Goal: Task Accomplishment & Management: Manage account settings

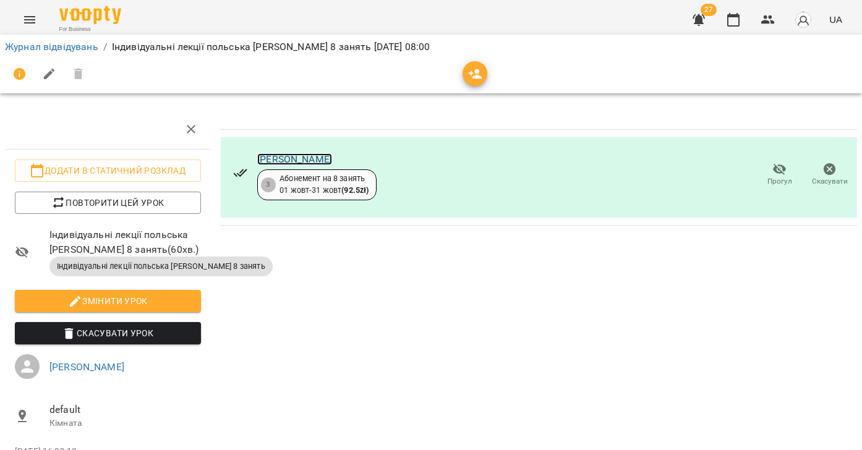
click at [306, 162] on link "[PERSON_NAME]" at bounding box center [294, 159] width 75 height 12
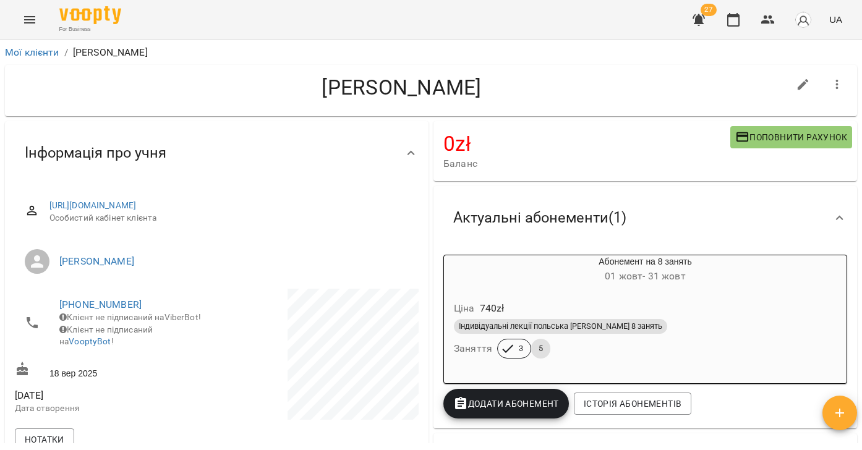
click at [801, 83] on icon "button" at bounding box center [803, 84] width 15 height 15
select select "**"
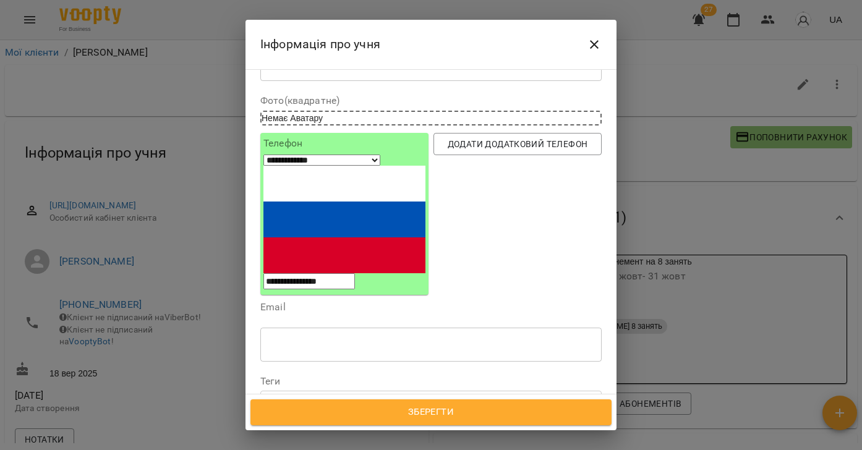
scroll to position [184, 0]
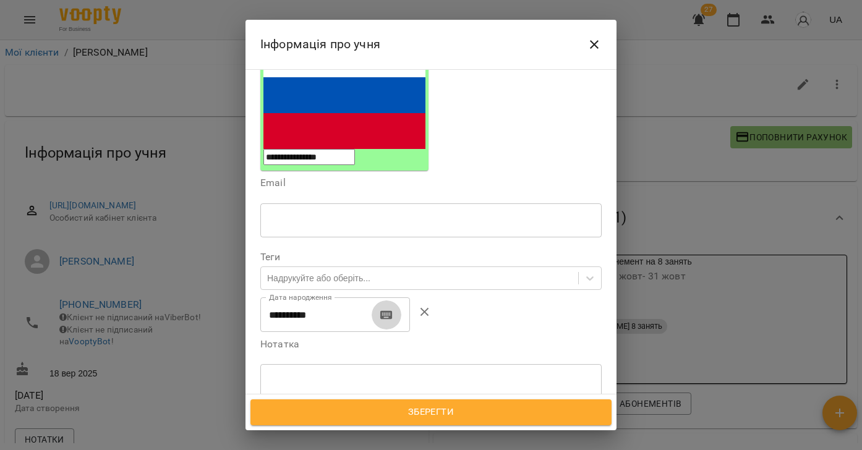
click at [391, 311] on icon "button" at bounding box center [386, 315] width 12 height 9
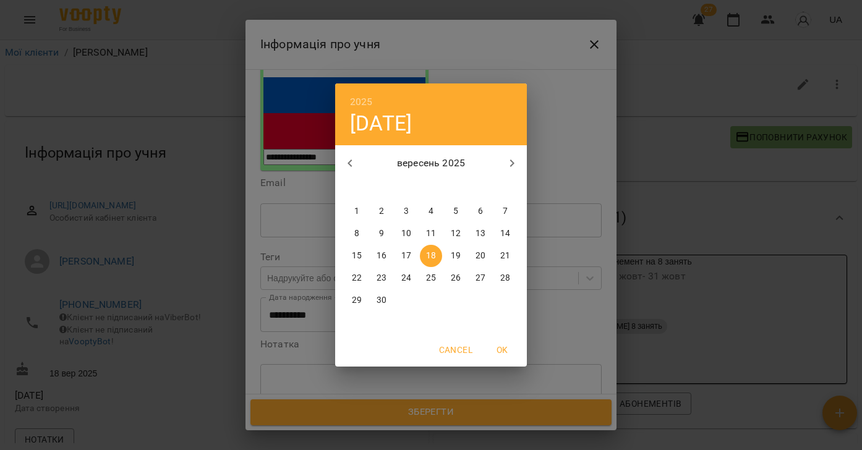
drag, startPoint x: 347, startPoint y: 164, endPoint x: 353, endPoint y: 167, distance: 6.9
click at [347, 164] on icon "button" at bounding box center [350, 163] width 15 height 15
click at [361, 281] on p "18" at bounding box center [357, 278] width 10 height 12
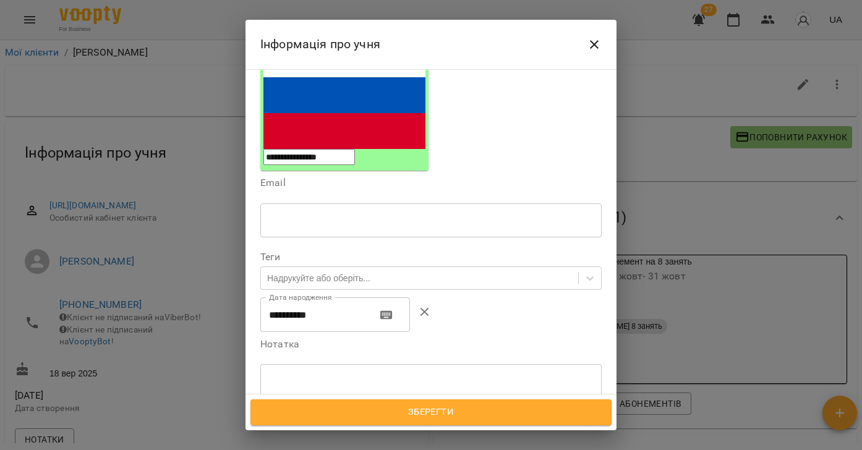
click at [310, 298] on input "**********" at bounding box center [313, 315] width 106 height 35
type input "**********"
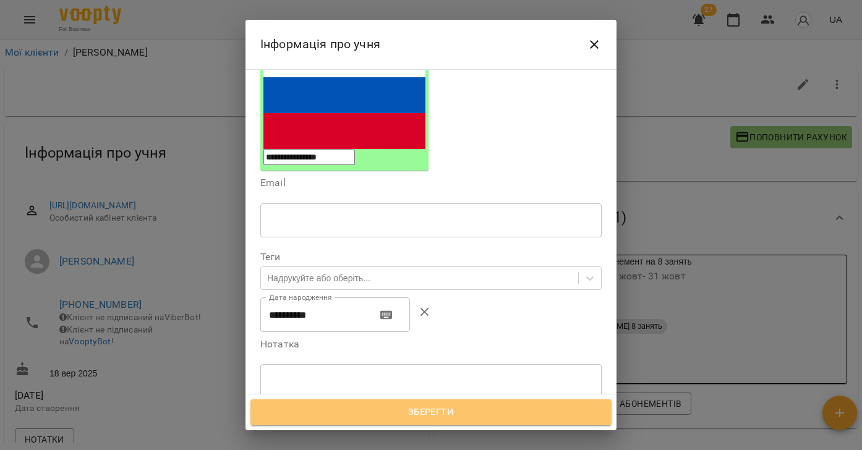
drag, startPoint x: 436, startPoint y: 411, endPoint x: 477, endPoint y: 343, distance: 79.4
click at [436, 411] on span "Зберегти" at bounding box center [431, 413] width 334 height 16
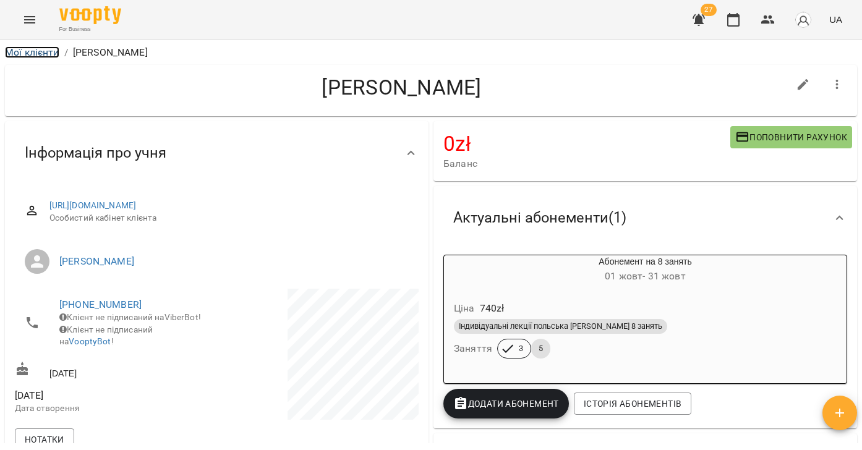
click at [39, 53] on link "Мої клієнти" at bounding box center [32, 52] width 54 height 12
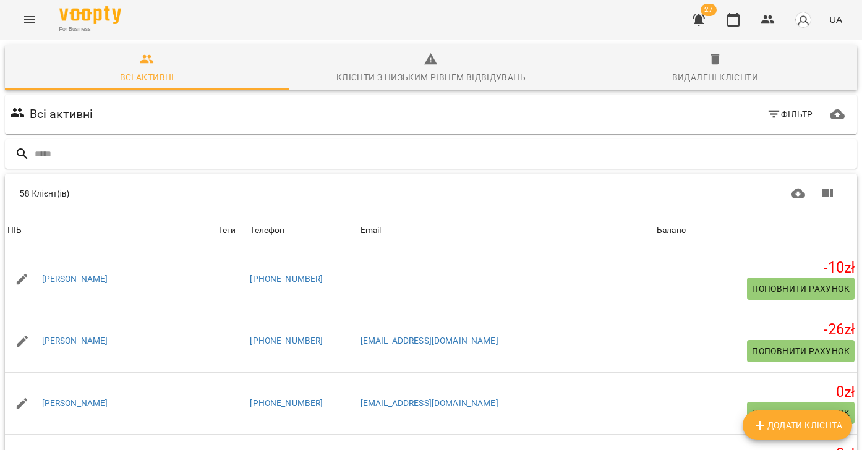
click at [29, 19] on icon "Menu" at bounding box center [29, 19] width 15 height 15
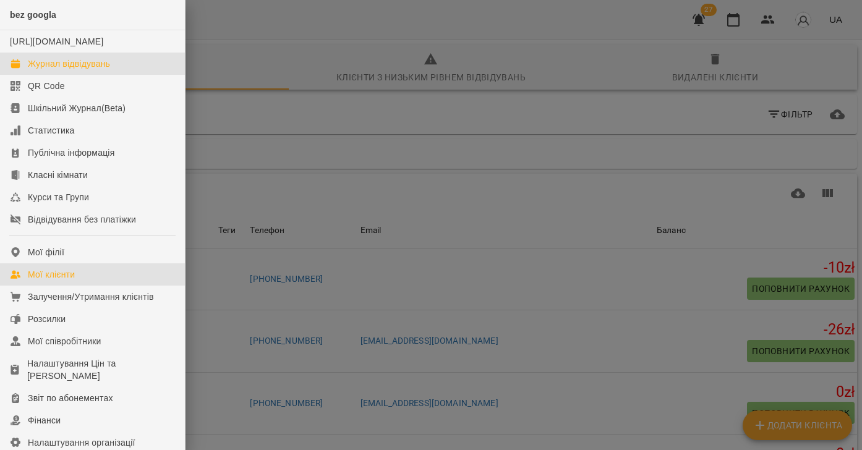
drag, startPoint x: 67, startPoint y: 79, endPoint x: 250, endPoint y: 125, distance: 188.2
click at [67, 70] on div "Журнал відвідувань" at bounding box center [69, 64] width 82 height 12
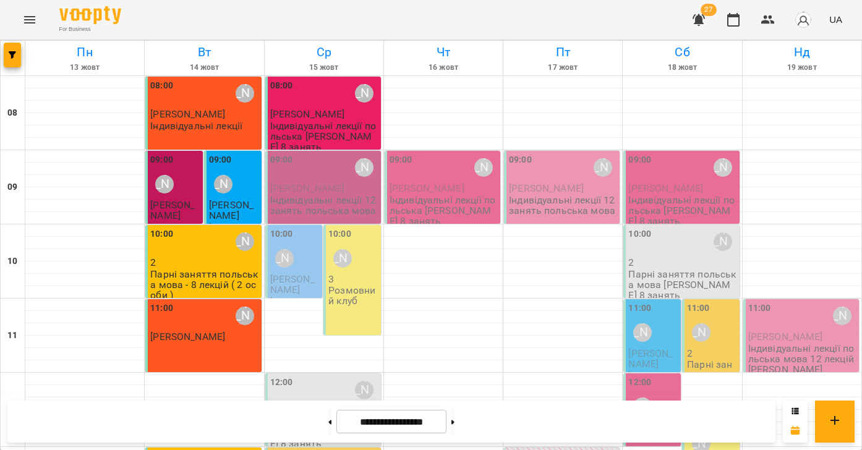
click at [322, 178] on div "09:00 Valentyna Krytskaliuk" at bounding box center [324, 167] width 108 height 28
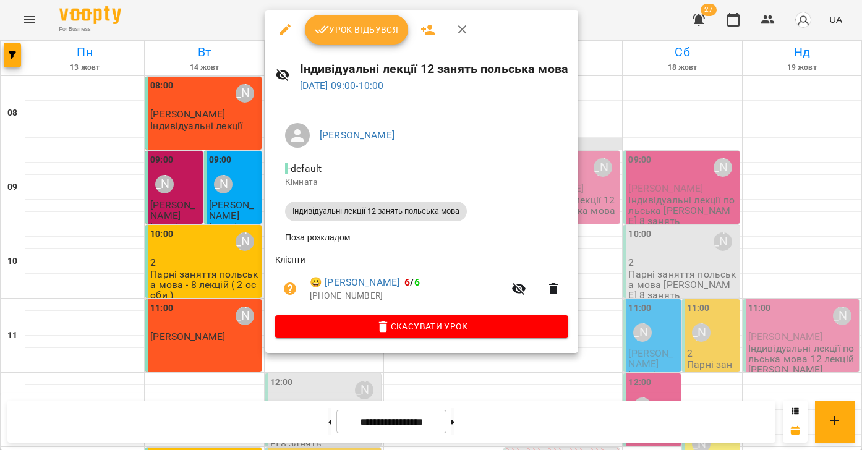
drag, startPoint x: 637, startPoint y: 111, endPoint x: 517, endPoint y: 140, distance: 123.3
click at [637, 111] on div at bounding box center [431, 225] width 862 height 450
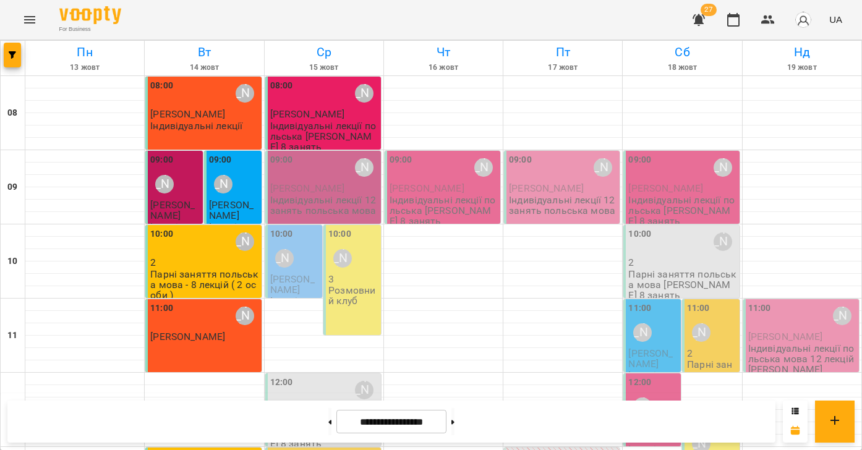
click at [307, 256] on div "10:00 Valentyna Krytskaliuk" at bounding box center [295, 250] width 50 height 45
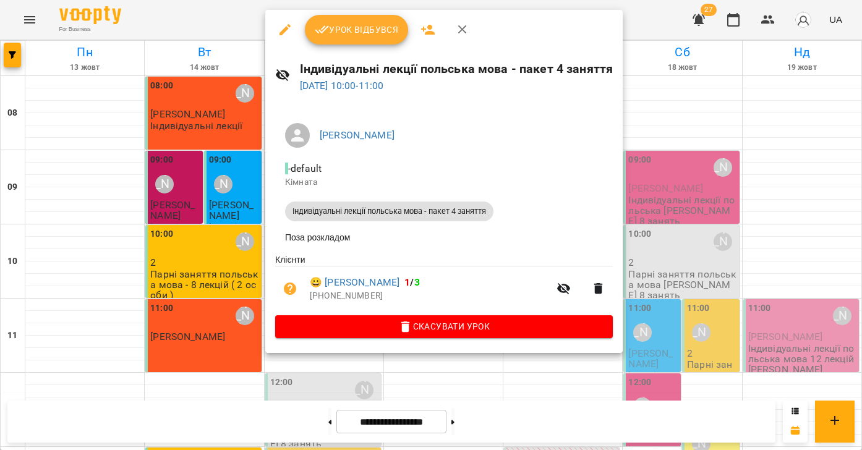
drag, startPoint x: 679, startPoint y: 103, endPoint x: 492, endPoint y: 214, distance: 217.5
click at [678, 103] on div at bounding box center [431, 225] width 862 height 450
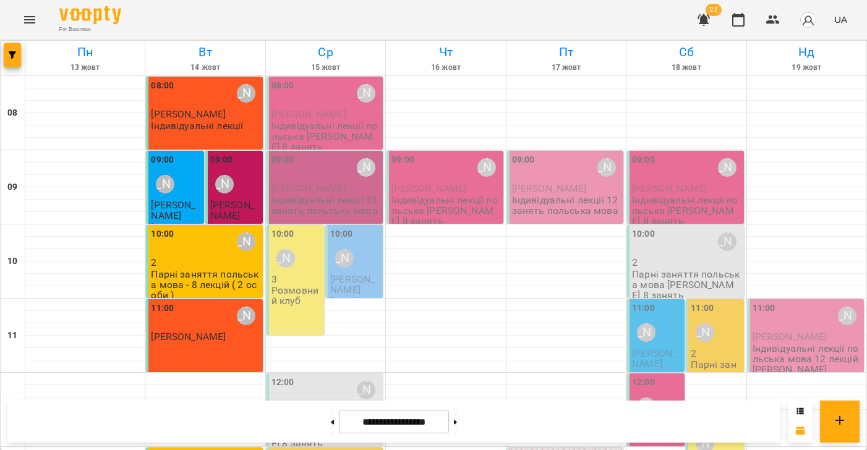
scroll to position [35, 0]
click at [38, 20] on button "Menu" at bounding box center [30, 20] width 30 height 30
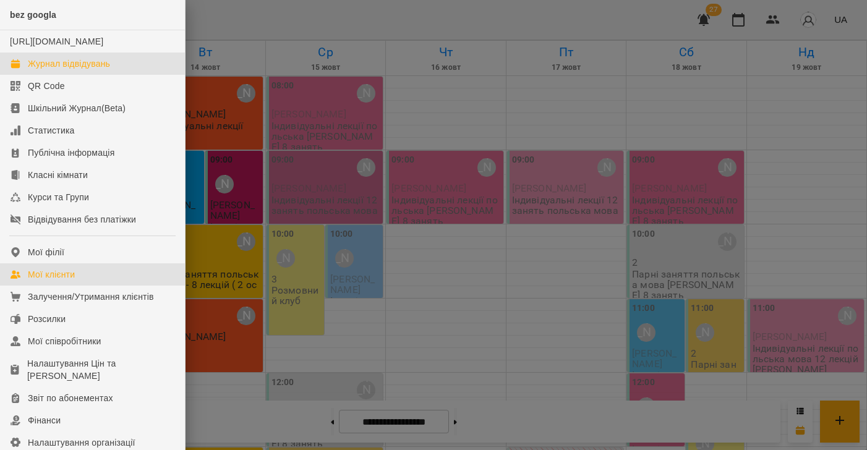
drag, startPoint x: 68, startPoint y: 286, endPoint x: 69, endPoint y: 295, distance: 8.7
click at [68, 281] on div "Мої клієнти" at bounding box center [51, 274] width 47 height 12
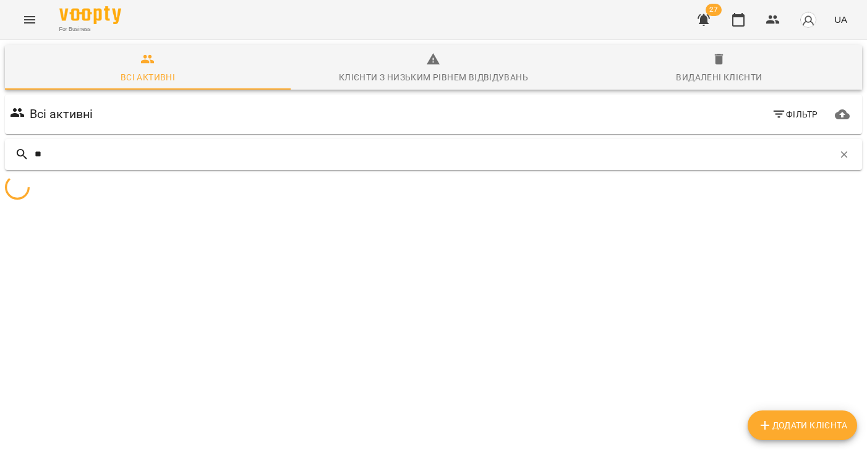
type input "*"
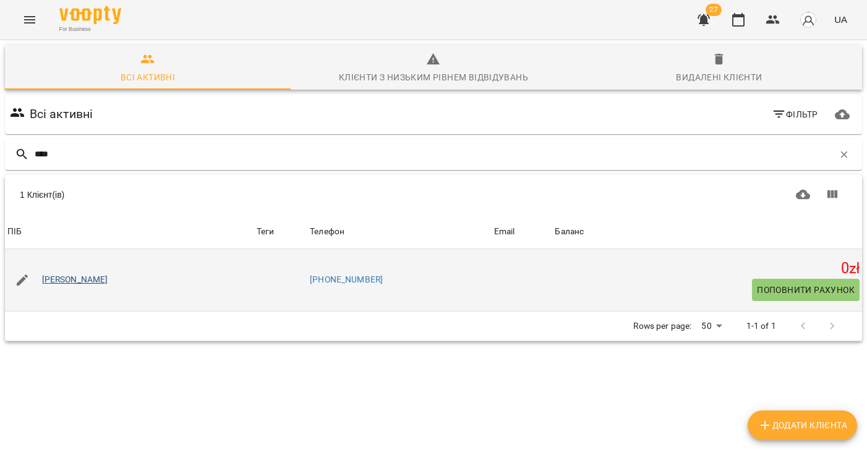
type input "****"
click at [98, 279] on link "[PERSON_NAME]" at bounding box center [75, 280] width 66 height 12
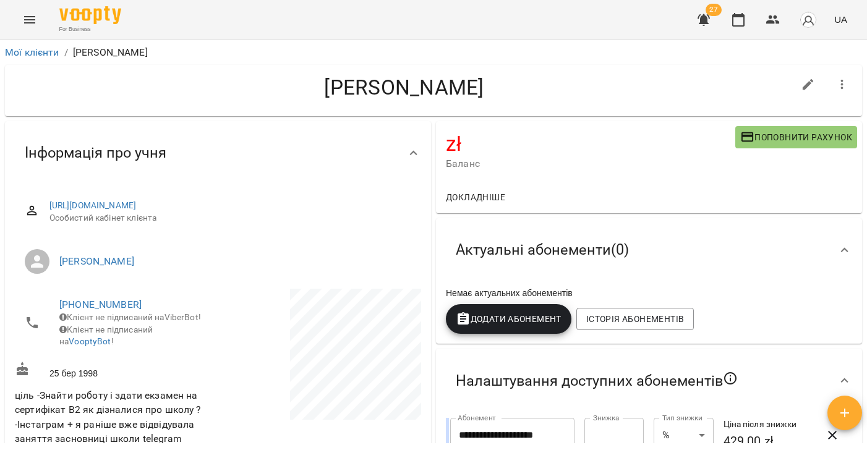
click at [807, 84] on icon "button" at bounding box center [808, 84] width 11 height 11
select select "**"
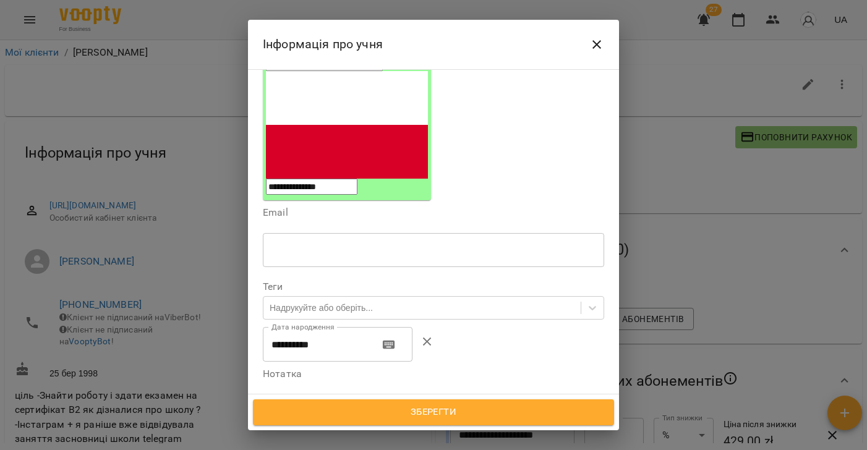
scroll to position [223, 0]
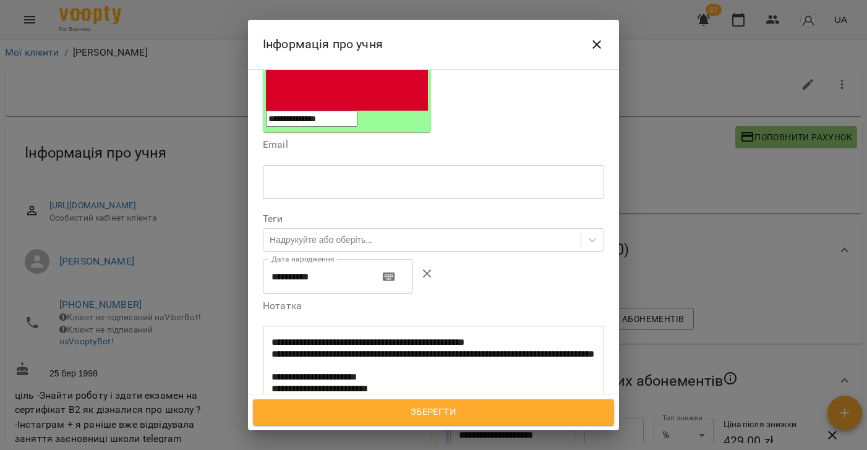
click at [415, 337] on textarea "**********" at bounding box center [434, 371] width 324 height 69
type textarea "**********"
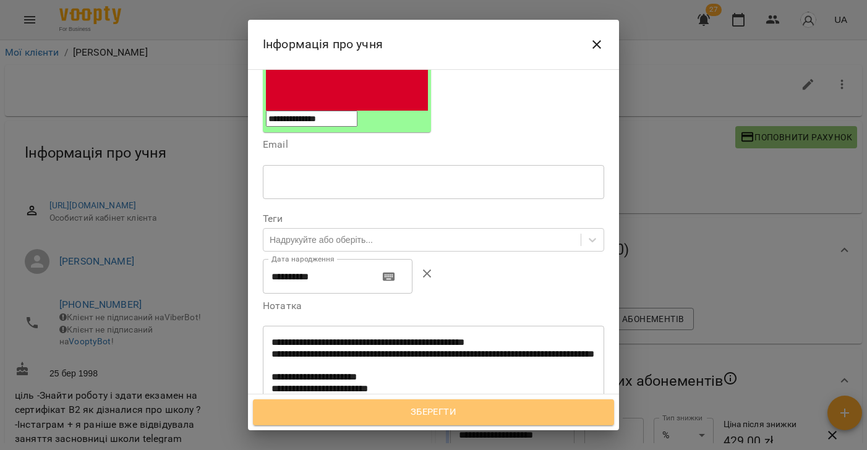
click at [487, 403] on button "Зберегти" at bounding box center [433, 413] width 361 height 26
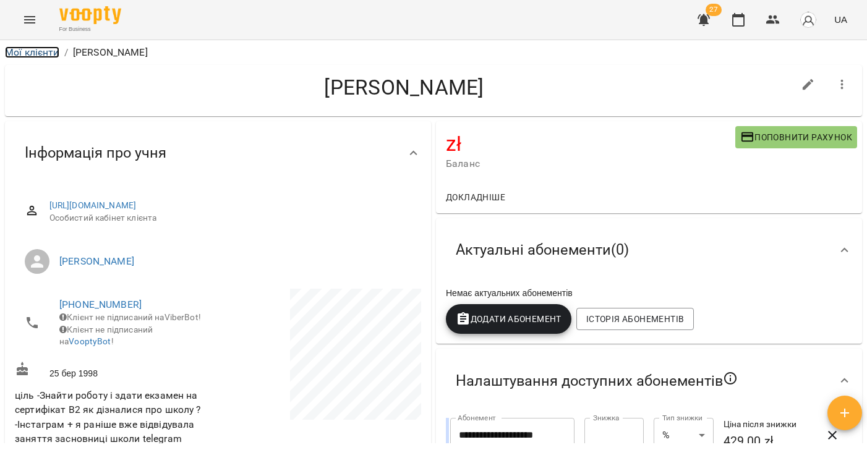
click at [20, 49] on link "Мої клієнти" at bounding box center [32, 52] width 54 height 12
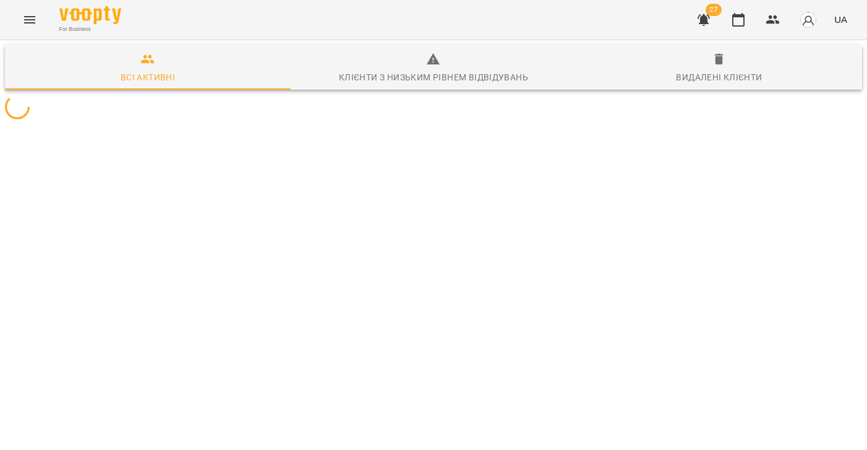
click at [31, 15] on icon "Menu" at bounding box center [29, 19] width 15 height 15
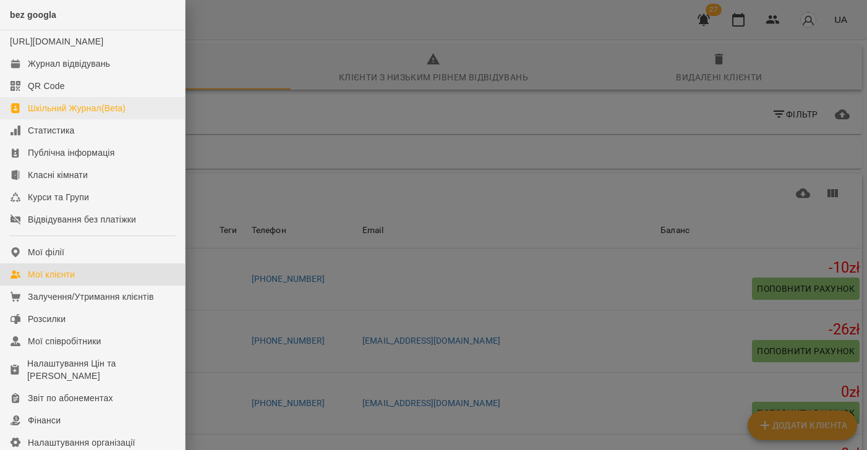
scroll to position [2, 0]
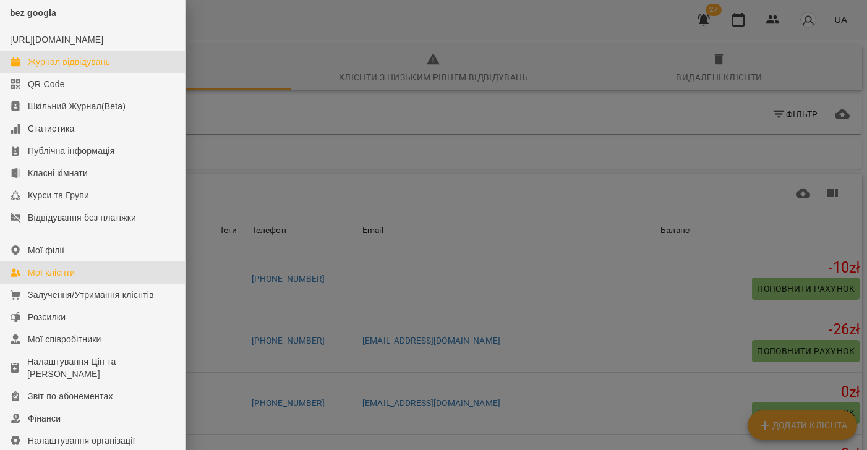
click at [59, 68] on div "Журнал відвідувань" at bounding box center [69, 62] width 82 height 12
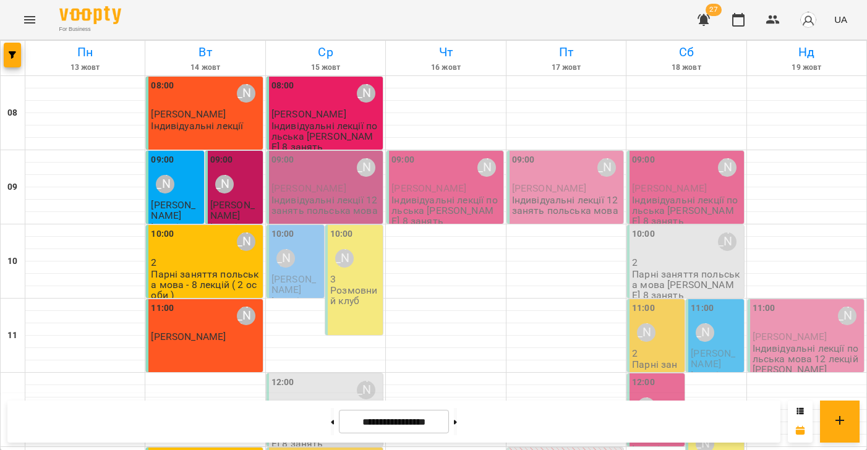
scroll to position [546, 0]
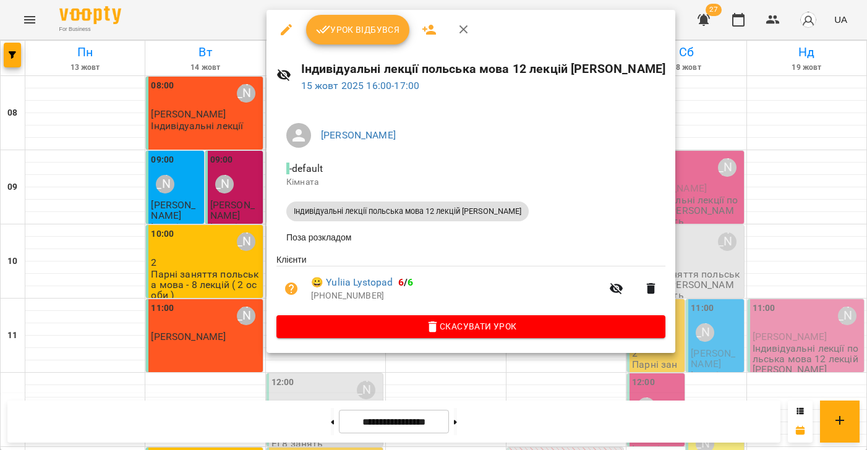
drag, startPoint x: 768, startPoint y: 205, endPoint x: 533, endPoint y: 187, distance: 236.3
click at [768, 205] on div at bounding box center [433, 225] width 867 height 450
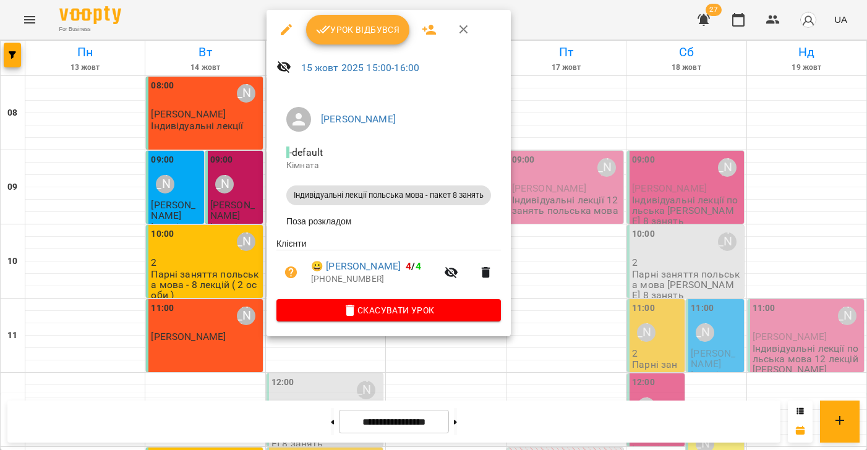
drag, startPoint x: 666, startPoint y: 204, endPoint x: 538, endPoint y: 204, distance: 127.4
click at [666, 204] on div at bounding box center [433, 225] width 867 height 450
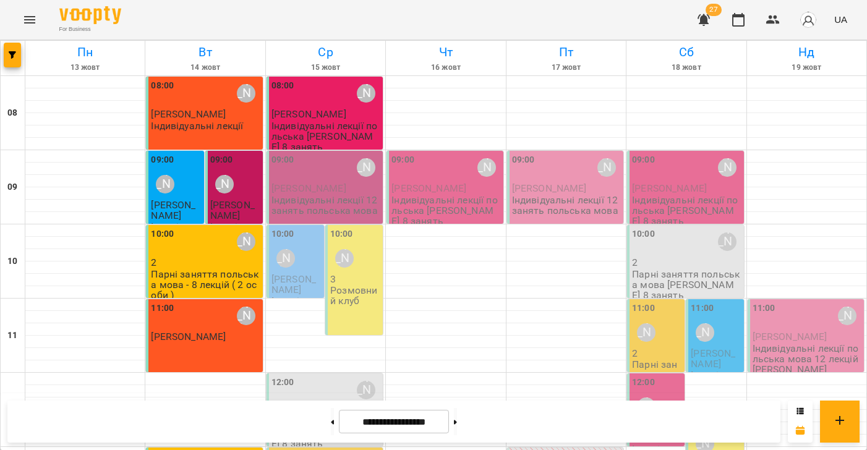
scroll to position [262, 0]
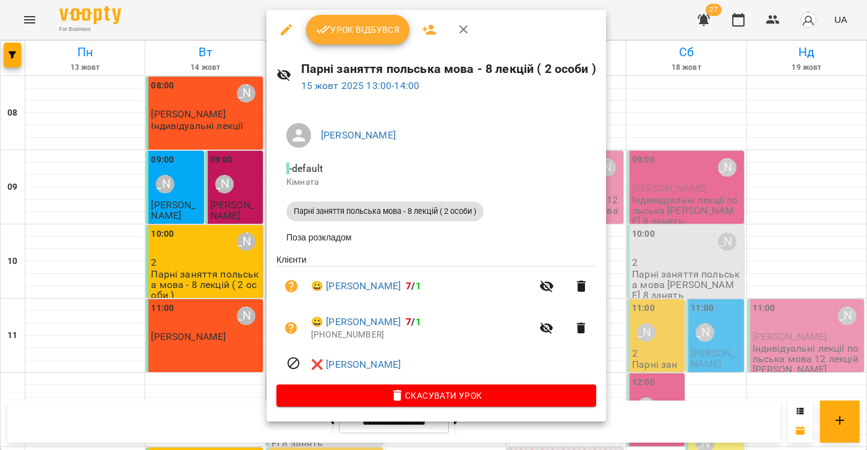
drag, startPoint x: 691, startPoint y: 373, endPoint x: 533, endPoint y: 298, distance: 174.6
click at [691, 373] on div at bounding box center [433, 225] width 867 height 450
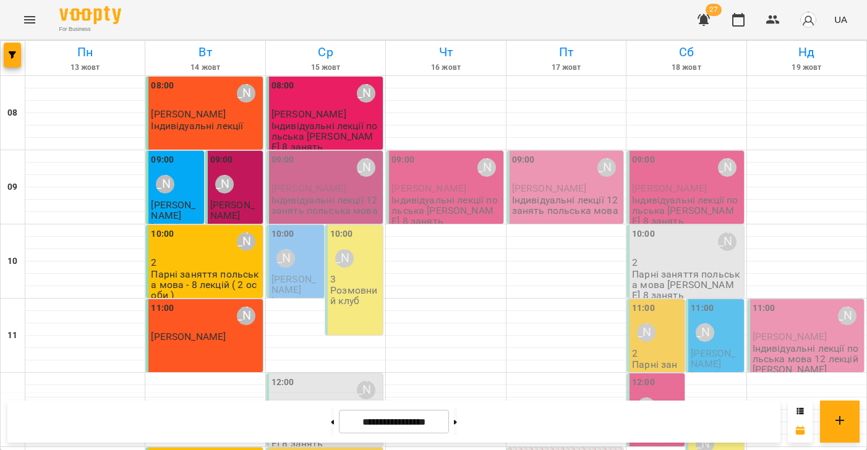
scroll to position [162, 0]
click at [341, 376] on div "12:00 [PERSON_NAME]" at bounding box center [326, 390] width 109 height 28
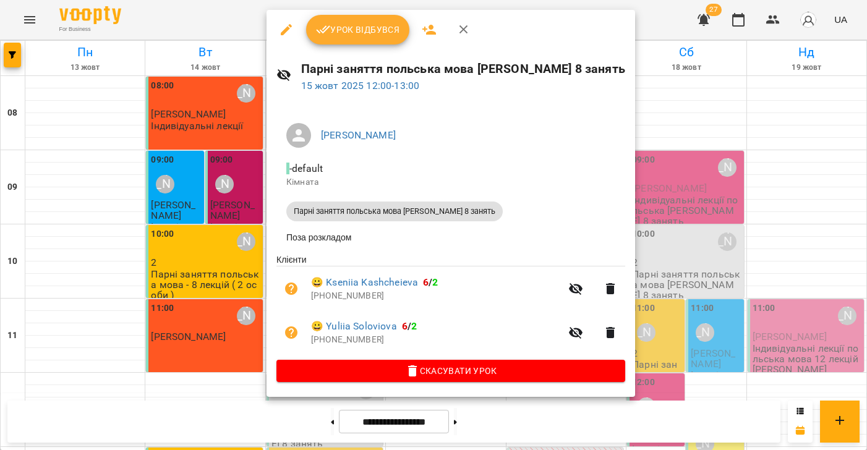
click at [129, 223] on div at bounding box center [433, 225] width 867 height 450
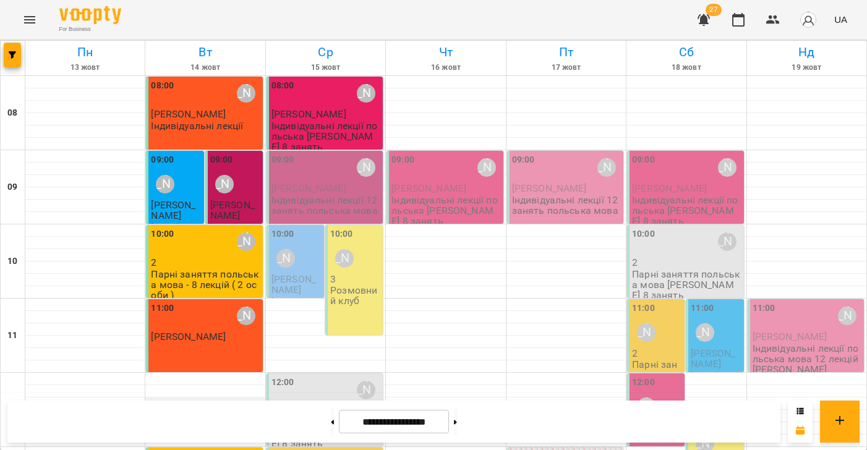
scroll to position [0, 0]
